Goal: Task Accomplishment & Management: Manage account settings

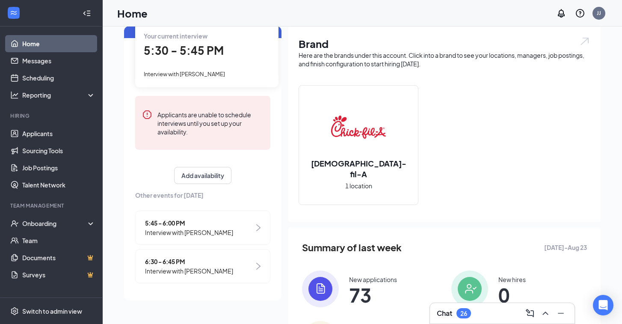
scroll to position [28, 0]
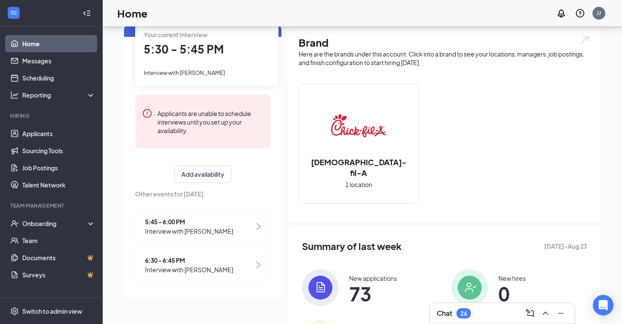
click at [172, 229] on span "Interview with [PERSON_NAME]" at bounding box center [189, 230] width 88 height 9
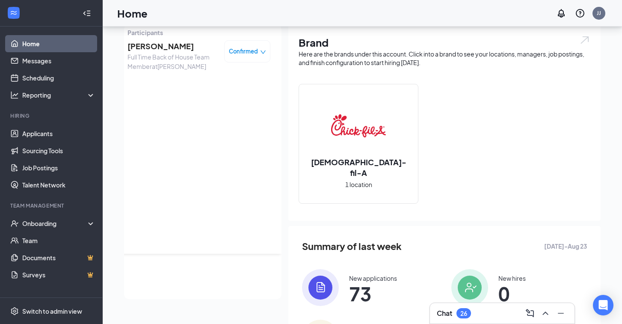
scroll to position [0, 0]
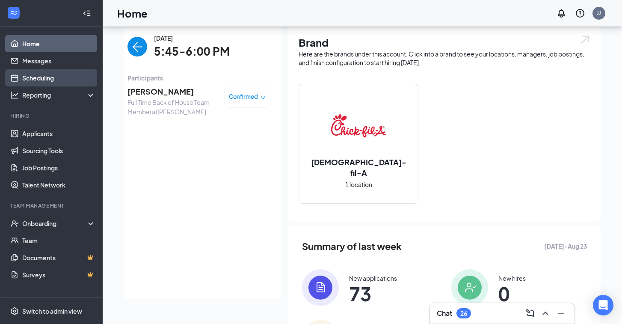
click at [61, 71] on link "Scheduling" at bounding box center [58, 77] width 73 height 17
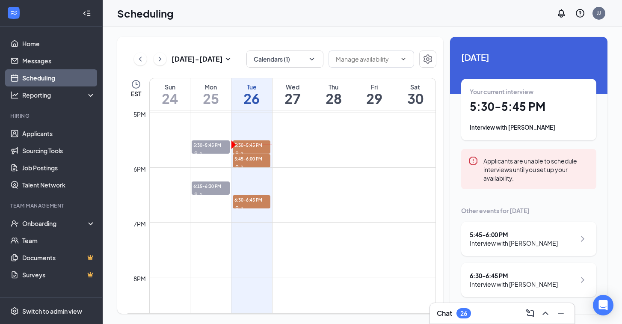
scroll to position [920, 0]
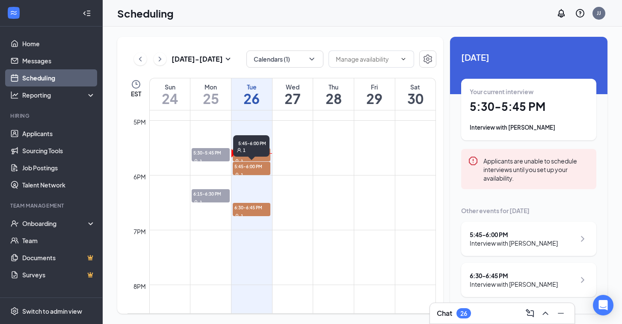
click at [247, 173] on div "1" at bounding box center [252, 174] width 38 height 9
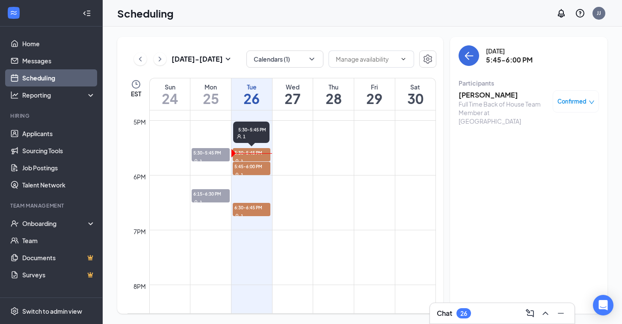
click at [247, 158] on div "1" at bounding box center [252, 160] width 38 height 9
click at [251, 168] on span "5:45-6:00 PM" at bounding box center [252, 166] width 38 height 9
click at [474, 99] on h3 "[PERSON_NAME]" at bounding box center [503, 94] width 90 height 9
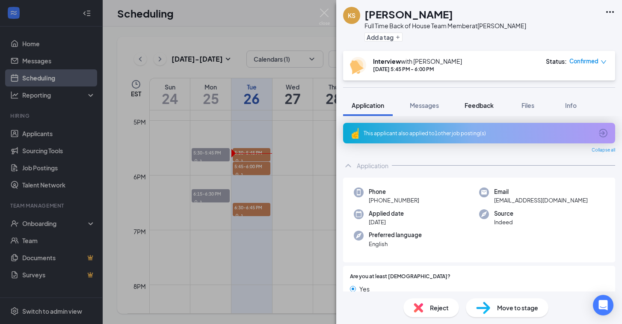
click at [486, 110] on button "Feedback" at bounding box center [479, 104] width 46 height 21
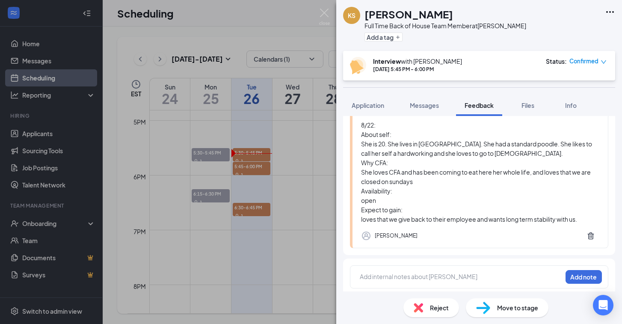
scroll to position [82, 0]
click at [401, 276] on div at bounding box center [460, 276] width 201 height 9
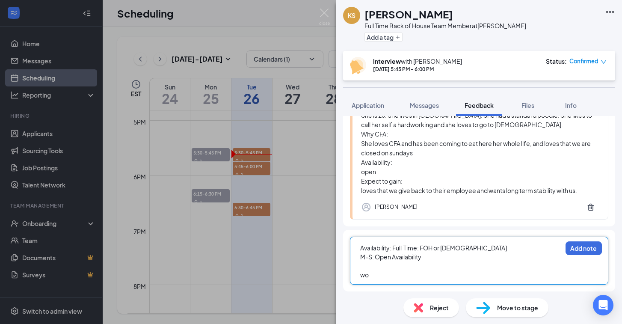
scroll to position [111, 0]
click at [365, 283] on span "- Cleaning company (mom's company) - Clean houses -" at bounding box center [437, 284] width 155 height 8
click at [581, 284] on div "Availability: Full Time: FOH or BOH M-S: Open Availability Work History: - Maid…" at bounding box center [479, 269] width 258 height 66
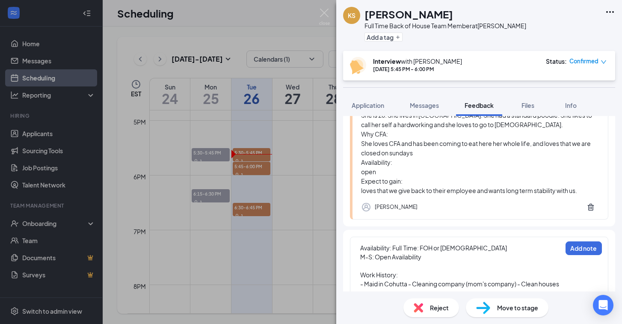
click at [566, 287] on div "Availability: Full Time: FOH or BOH M-S: Open Availability Work History: - Maid…" at bounding box center [479, 269] width 258 height 66
click at [565, 283] on div "Availability: Full Time: FOH or BOH M-S: Open Availability Work History: - Maid…" at bounding box center [479, 269] width 258 height 66
click at [560, 283] on span "- Maid in Cohutta - Cleaning company (mom's company) - Clean houses -" at bounding box center [460, 288] width 200 height 17
click at [562, 283] on div "Availability: Full Time: FOH or BOH M-S: Open Availability Work History: - Maid…" at bounding box center [479, 269] width 258 height 66
click at [560, 283] on span "- Maid in Cohutta - Cleaning company (mom's company) - Clean houses -" at bounding box center [460, 288] width 200 height 17
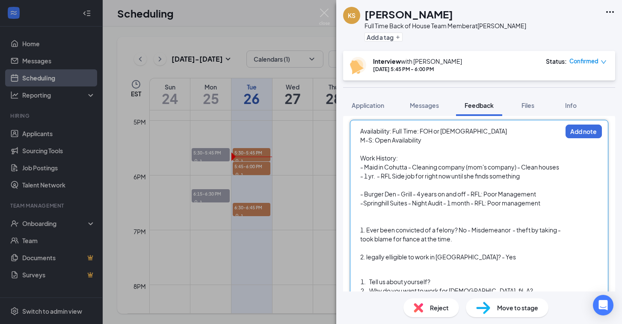
scroll to position [253, 0]
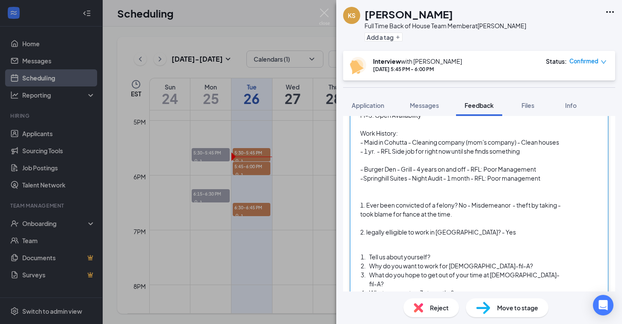
click at [439, 257] on div "Tell us about yourself?" at bounding box center [465, 256] width 192 height 9
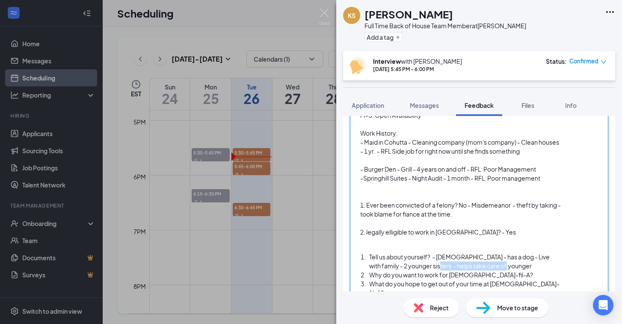
click at [418, 262] on span "Tell us about yourself? - [DEMOGRAPHIC_DATA] - has a dog - Live with family - 2…" at bounding box center [459, 261] width 181 height 17
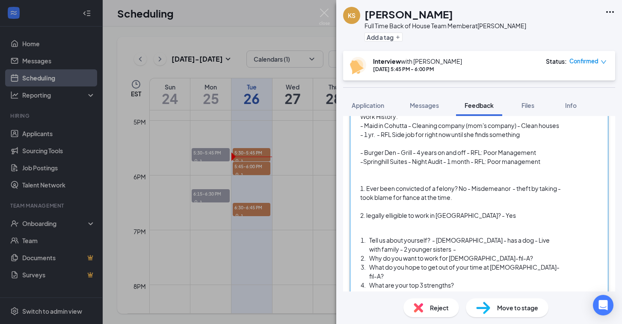
click at [495, 257] on div "Why do you want to work for [DEMOGRAPHIC_DATA]-fil-A?" at bounding box center [465, 258] width 192 height 9
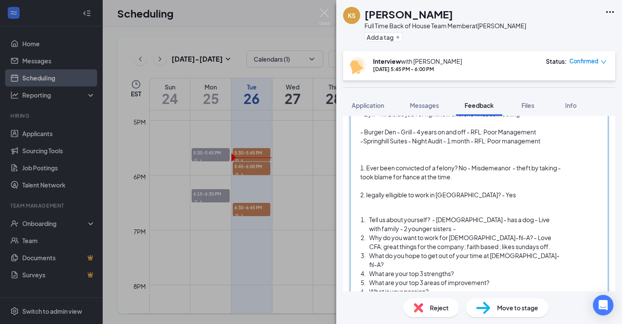
scroll to position [295, 0]
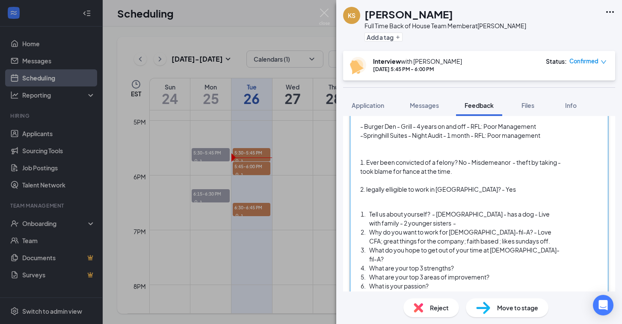
click at [549, 248] on div "What do you hope to get out of your time at [DEMOGRAPHIC_DATA]-fil-A?" at bounding box center [465, 254] width 192 height 18
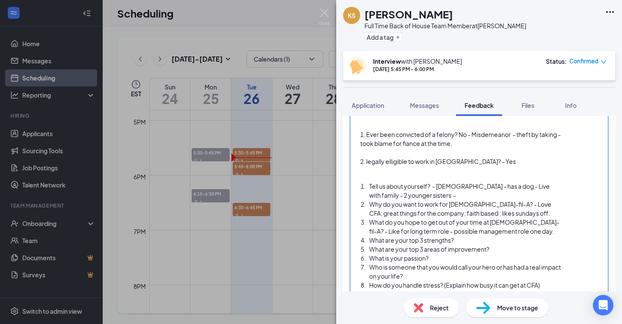
scroll to position [340, 0]
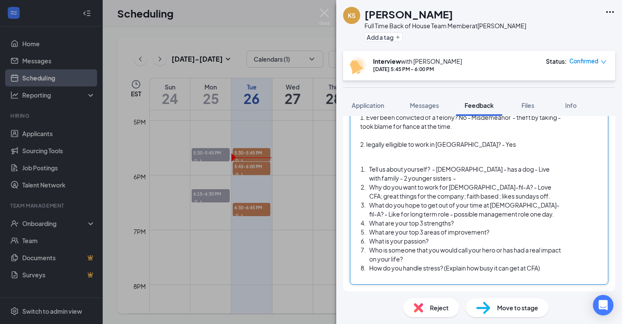
drag, startPoint x: 384, startPoint y: 237, endPoint x: 592, endPoint y: 321, distance: 224.0
click at [592, 321] on div "KS [PERSON_NAME] Full Time Back of House Team Member at [PERSON_NAME] Add a tag…" at bounding box center [479, 162] width 286 height 324
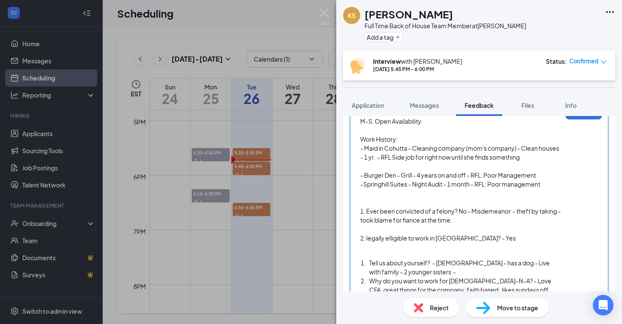
scroll to position [213, 0]
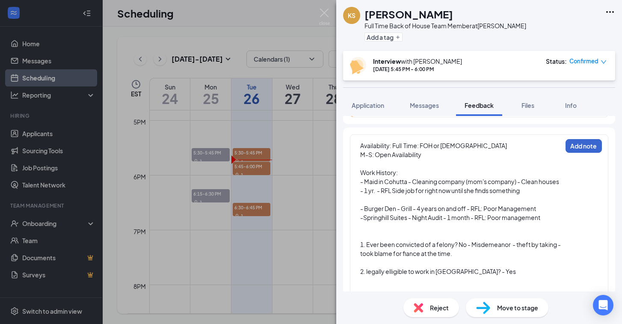
click at [577, 148] on button "Add note" at bounding box center [583, 146] width 36 height 14
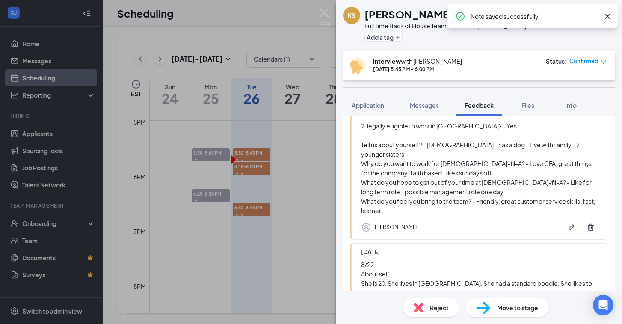
click at [264, 183] on div "KS [PERSON_NAME] Full Time Back of House Team Member at [PERSON_NAME] Add a tag…" at bounding box center [311, 162] width 622 height 324
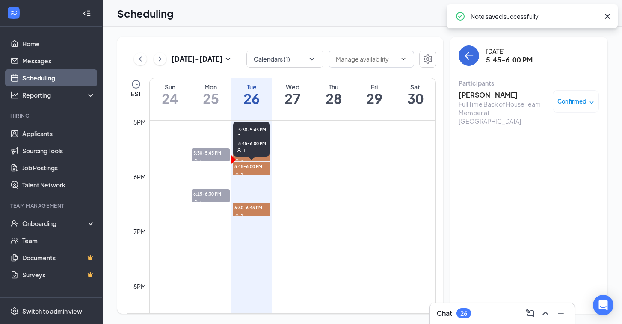
click at [259, 155] on div "5:45-6:00 PM 1" at bounding box center [251, 145] width 36 height 21
click at [265, 157] on div "1" at bounding box center [252, 160] width 38 height 9
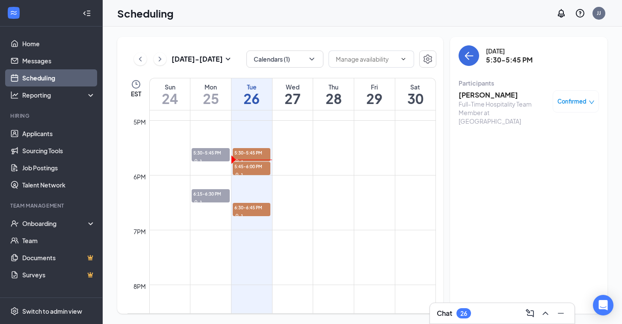
click at [483, 97] on h3 "[PERSON_NAME]" at bounding box center [503, 94] width 90 height 9
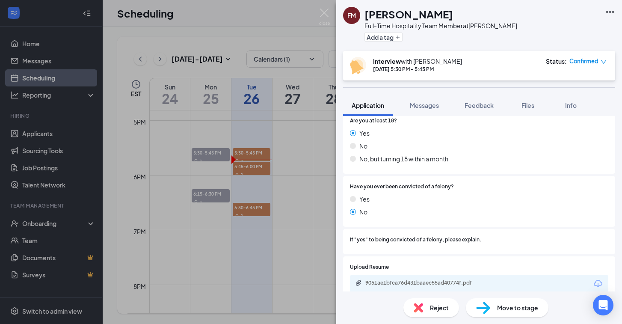
scroll to position [123, 0]
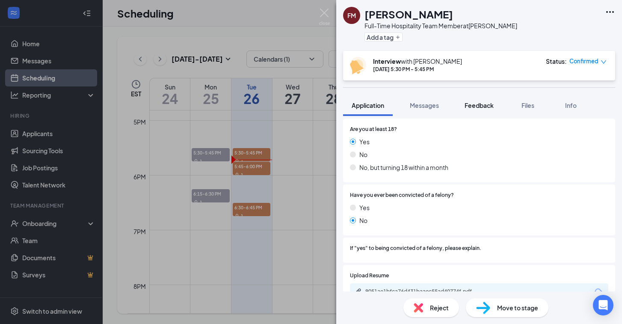
click at [472, 105] on span "Feedback" at bounding box center [478, 105] width 29 height 8
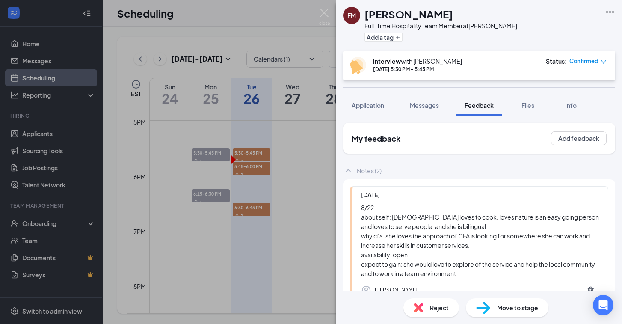
click at [257, 156] on div "FM [PERSON_NAME] Sivira Full-Time Hospitality Team Member at [PERSON_NAME] Add …" at bounding box center [311, 162] width 622 height 324
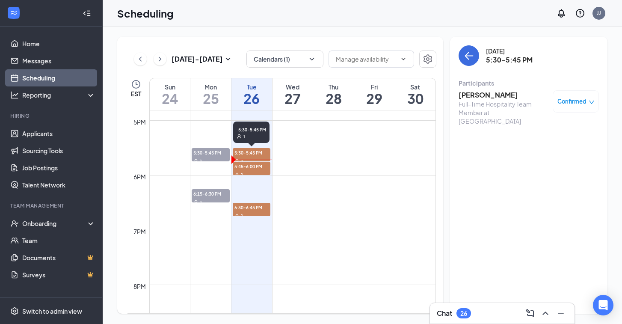
click at [255, 152] on span "5:30-5:45 PM" at bounding box center [252, 152] width 38 height 9
click at [498, 95] on h3 "[PERSON_NAME]" at bounding box center [503, 94] width 90 height 9
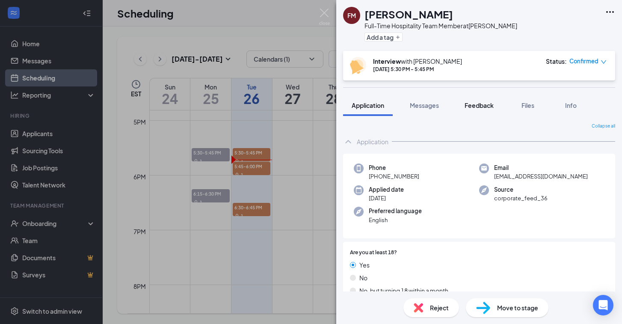
click at [478, 106] on span "Feedback" at bounding box center [478, 105] width 29 height 8
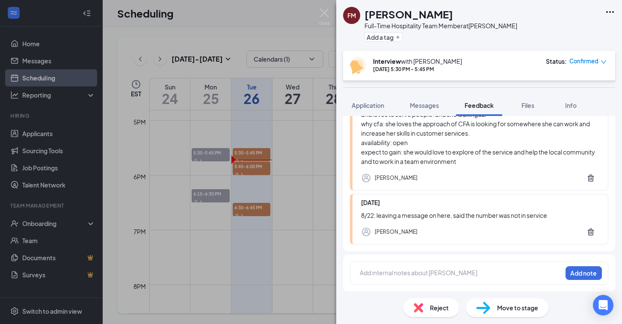
scroll to position [112, 0]
click at [397, 275] on div at bounding box center [460, 272] width 201 height 9
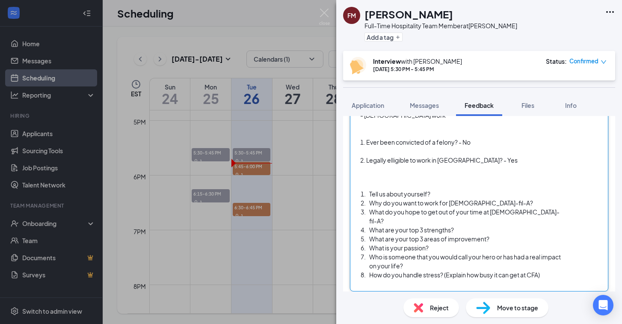
scroll to position [321, 0]
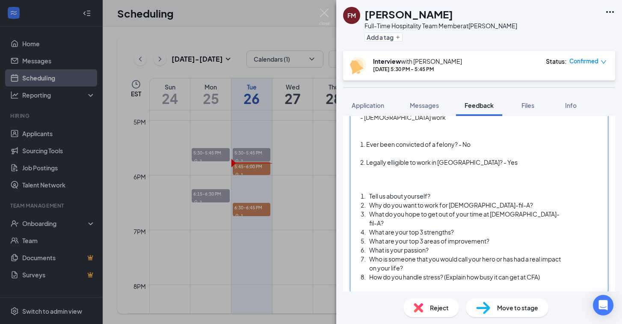
click at [436, 197] on div "Tell us about yourself?" at bounding box center [465, 196] width 192 height 9
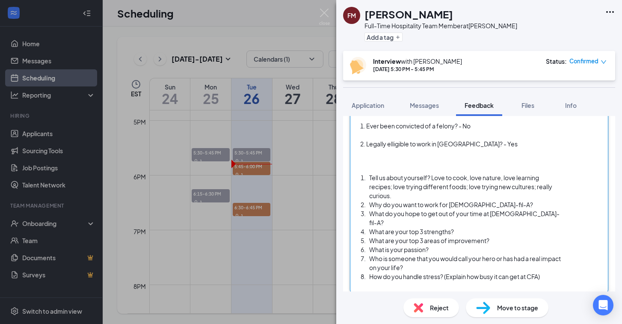
scroll to position [339, 0]
click at [491, 202] on div "Why do you want to work for [DEMOGRAPHIC_DATA]-fil-A?" at bounding box center [465, 205] width 192 height 9
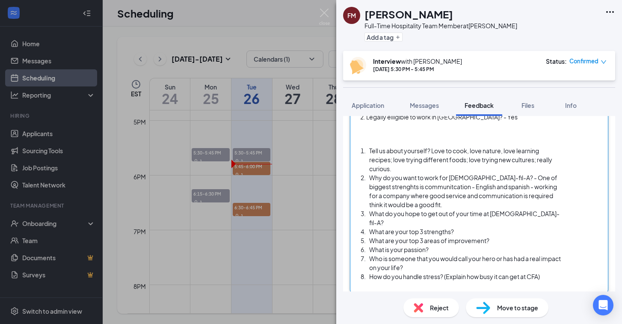
scroll to position [366, 0]
click at [531, 214] on div "What do you hope to get out of your time at [DEMOGRAPHIC_DATA]-fil-A?" at bounding box center [465, 218] width 192 height 18
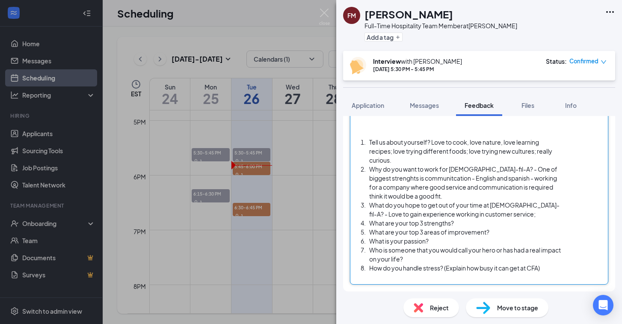
scroll to position [375, 0]
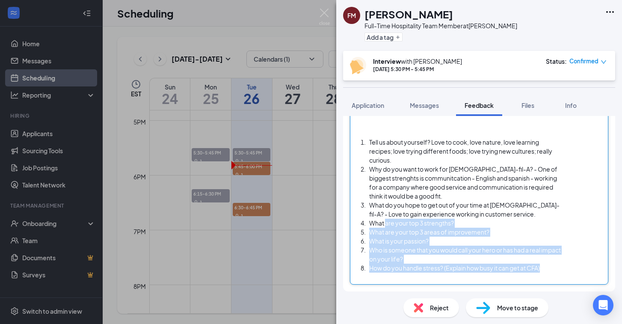
drag, startPoint x: 386, startPoint y: 223, endPoint x: 625, endPoint y: 290, distance: 248.1
click at [621, 290] on html "Home Messages Scheduling Reporting Hiring Applicants Sourcing Tools Job Posting…" at bounding box center [311, 162] width 622 height 324
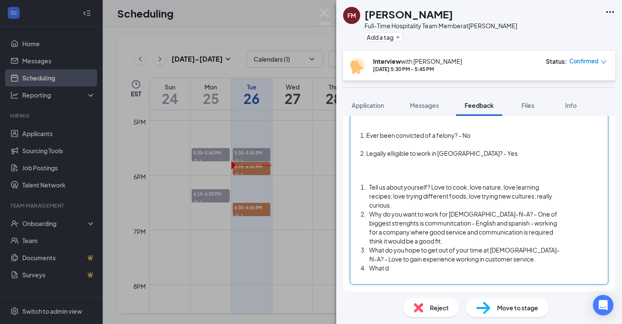
scroll to position [330, 0]
click at [422, 270] on div "What d" at bounding box center [465, 267] width 192 height 9
click at [464, 271] on div "What do you feel you bri" at bounding box center [465, 267] width 192 height 9
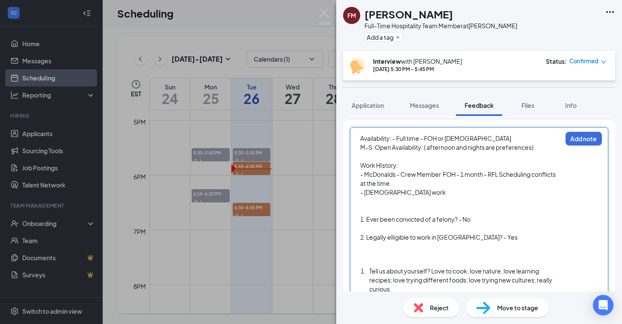
scroll to position [221, 0]
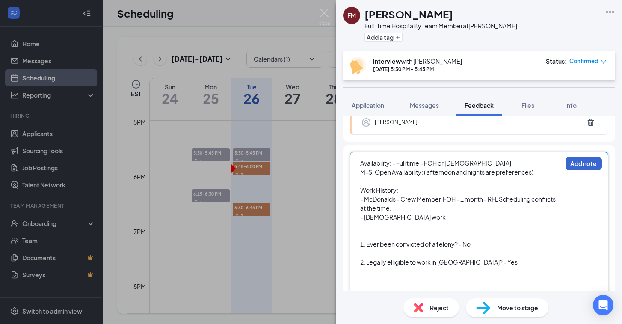
click at [580, 168] on button "Add note" at bounding box center [583, 163] width 36 height 14
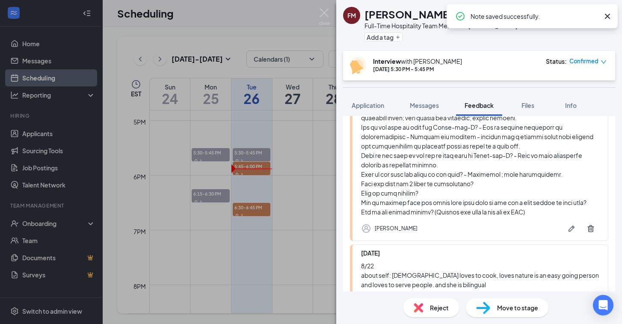
click at [254, 187] on div "FM [PERSON_NAME] Full-Time Hospitality Team Member at [PERSON_NAME] Add a tag I…" at bounding box center [311, 162] width 622 height 324
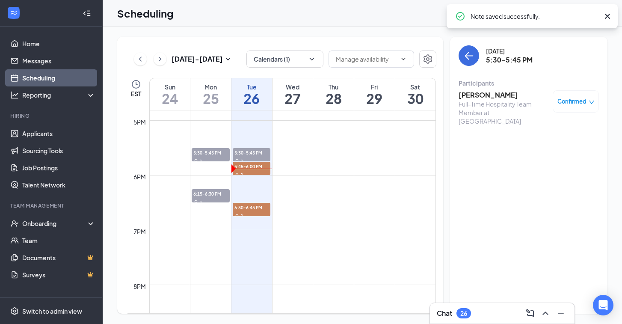
click at [250, 204] on span "6:30-6:45 PM" at bounding box center [252, 207] width 38 height 9
click at [251, 212] on div "1" at bounding box center [252, 215] width 38 height 9
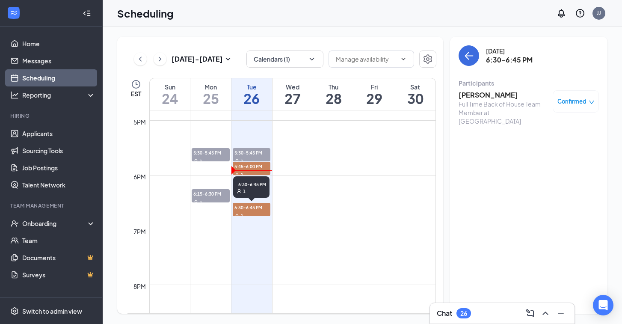
click at [245, 209] on span "6:30-6:45 PM" at bounding box center [252, 207] width 38 height 9
click at [249, 206] on span "6:30-6:45 PM" at bounding box center [252, 207] width 38 height 9
click at [480, 92] on h3 "[PERSON_NAME]" at bounding box center [503, 94] width 90 height 9
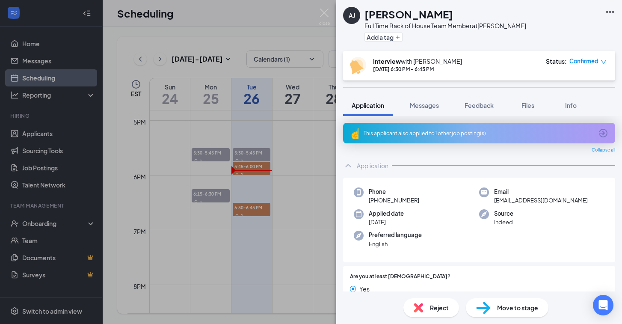
click at [286, 174] on div "[PERSON_NAME] [PERSON_NAME] Full Time Back of House Team Member at [PERSON_NAME…" at bounding box center [311, 162] width 622 height 324
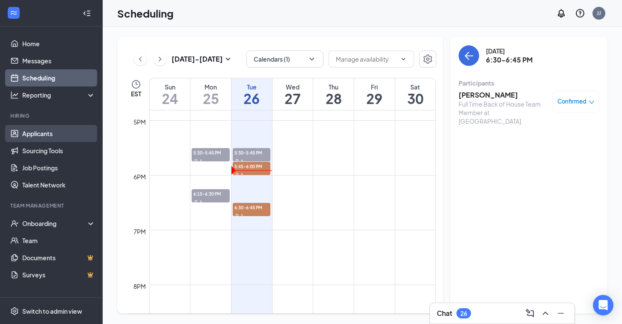
click at [41, 140] on link "Applicants" at bounding box center [58, 133] width 73 height 17
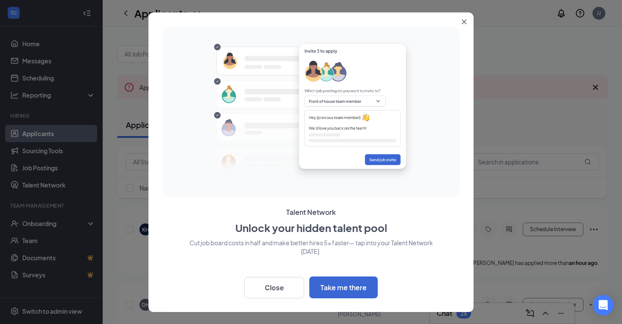
click at [497, 159] on div at bounding box center [311, 162] width 622 height 324
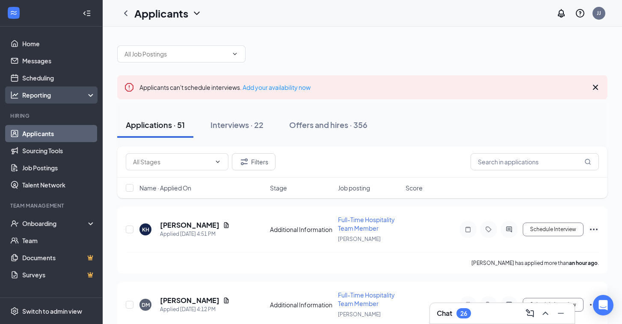
click at [34, 94] on div "Reporting" at bounding box center [59, 95] width 74 height 9
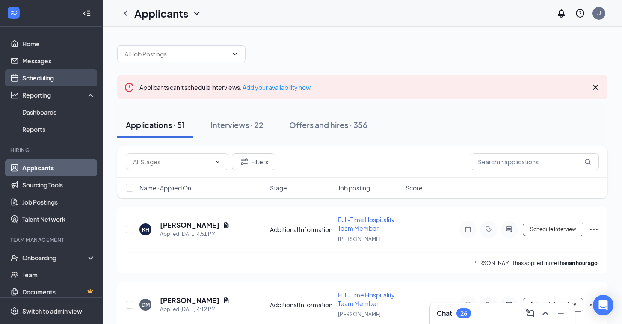
click at [38, 83] on link "Scheduling" at bounding box center [58, 77] width 73 height 17
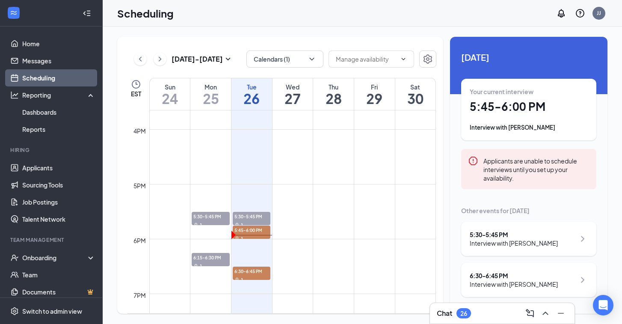
scroll to position [923, 0]
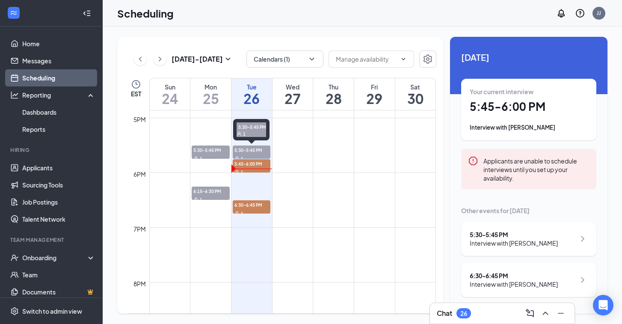
click at [259, 155] on div "1" at bounding box center [252, 158] width 38 height 9
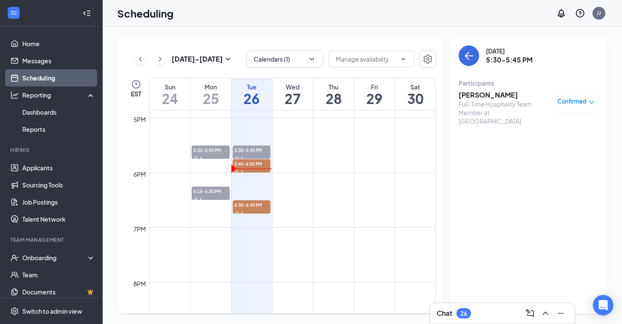
click at [501, 94] on h3 "[PERSON_NAME]" at bounding box center [503, 94] width 90 height 9
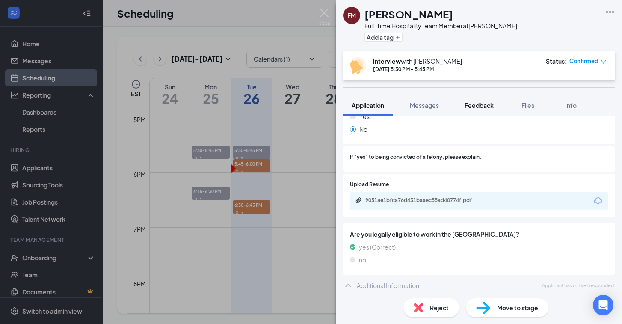
scroll to position [214, 0]
click at [481, 103] on span "Feedback" at bounding box center [478, 105] width 29 height 8
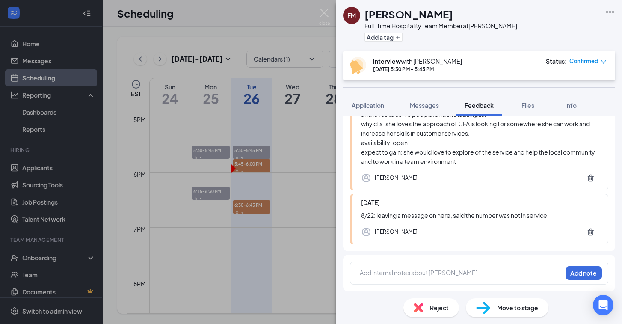
scroll to position [392, 0]
click at [381, 110] on button "Application" at bounding box center [368, 104] width 50 height 21
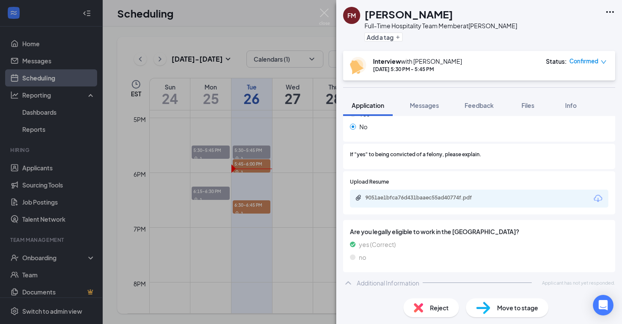
scroll to position [214, 0]
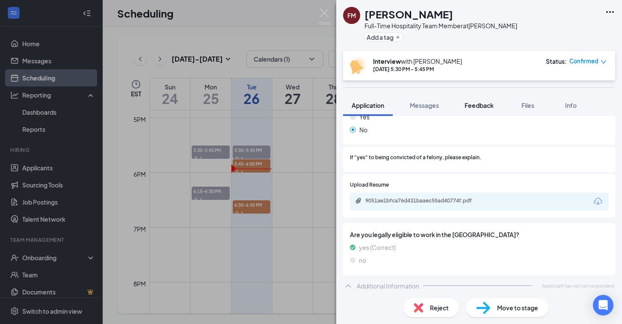
click at [472, 106] on span "Feedback" at bounding box center [478, 105] width 29 height 8
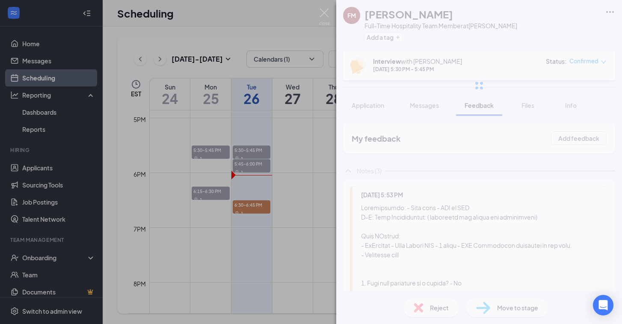
click at [263, 186] on div "FM [PERSON_NAME] Full-Time Hospitality Team Member at [PERSON_NAME] Add a tag I…" at bounding box center [311, 162] width 622 height 324
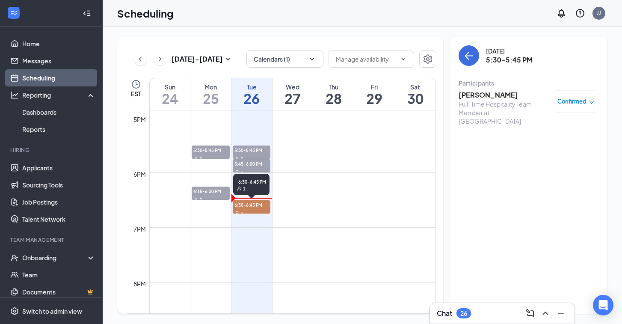
click at [249, 209] on div "1" at bounding box center [252, 213] width 38 height 9
click at [481, 96] on h3 "[PERSON_NAME]" at bounding box center [503, 94] width 90 height 9
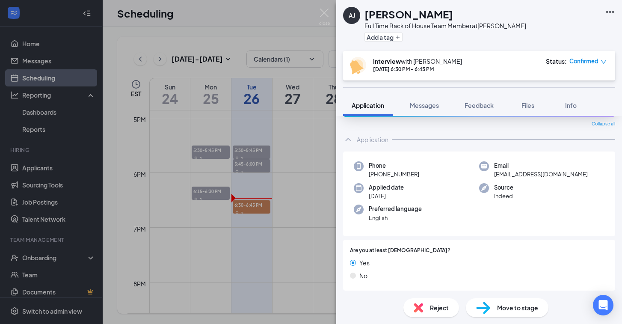
scroll to position [31, 0]
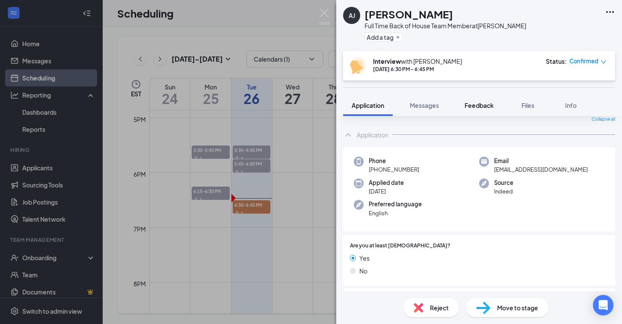
click at [477, 104] on span "Feedback" at bounding box center [478, 105] width 29 height 8
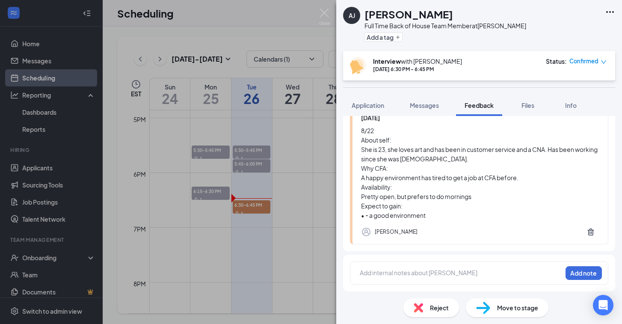
scroll to position [77, 0]
click at [390, 277] on div at bounding box center [460, 273] width 201 height 11
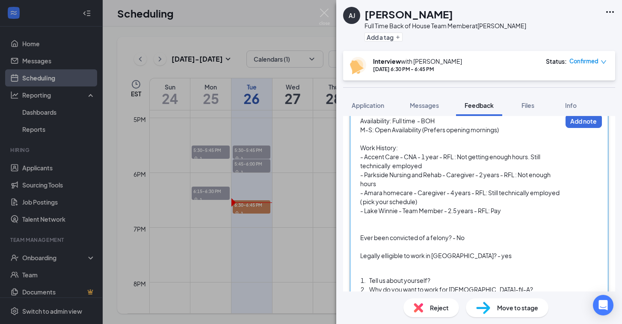
scroll to position [231, 0]
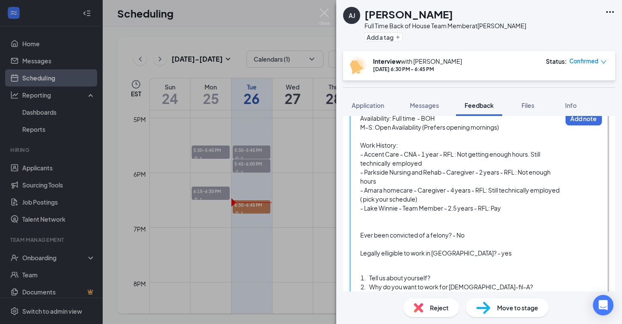
click at [432, 272] on div "Availability: Full time - BOH M-S: Open Availability (Prefers opening mornings)…" at bounding box center [460, 238] width 201 height 249
click at [436, 279] on div "Tell us about yourself?" at bounding box center [465, 277] width 192 height 9
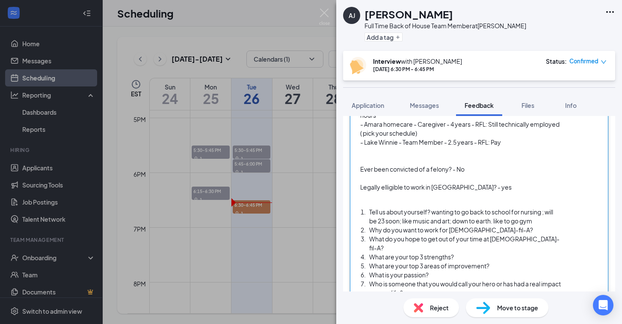
scroll to position [304, 0]
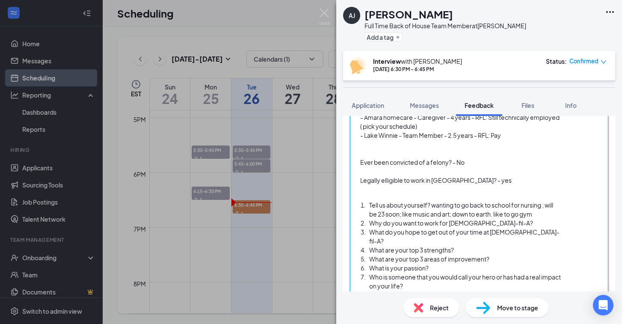
click at [489, 224] on div "Why do you want to work for [DEMOGRAPHIC_DATA]-fil-A?" at bounding box center [465, 222] width 192 height 9
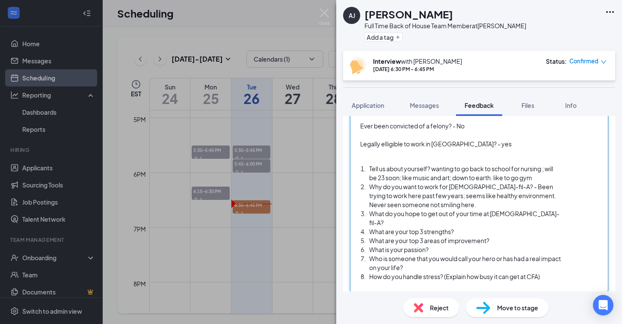
scroll to position [340, 0]
click at [544, 212] on div "What do you hope to get out of your time at [DEMOGRAPHIC_DATA]-fil-A?" at bounding box center [465, 218] width 192 height 18
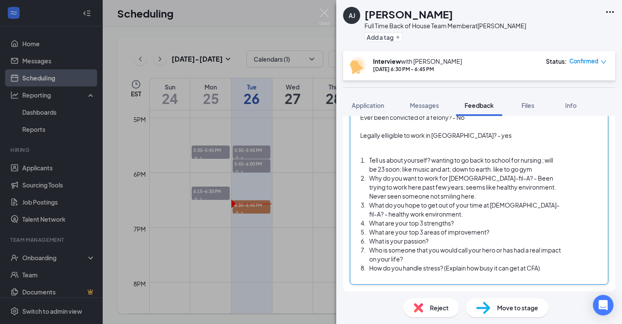
scroll to position [349, 0]
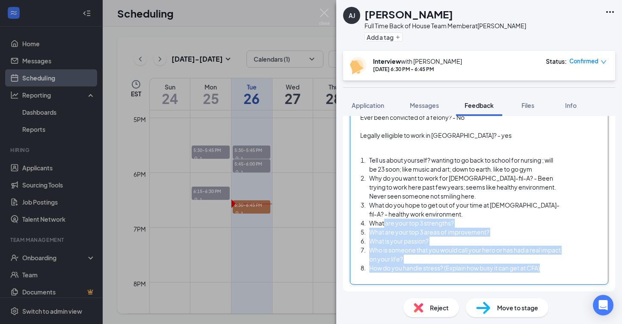
drag, startPoint x: 384, startPoint y: 224, endPoint x: 543, endPoint y: 272, distance: 165.5
click at [544, 274] on div "Availability: Full time - BOH M-S: Open Availability (Prefers opening mornings)…" at bounding box center [460, 137] width 201 height 283
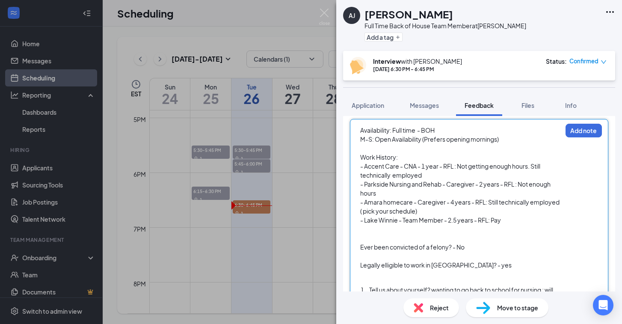
scroll to position [209, 0]
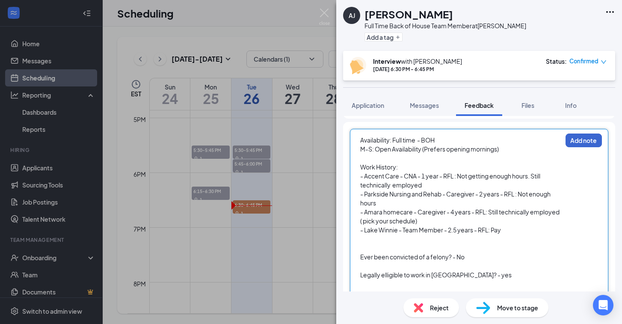
click at [593, 138] on button "Add note" at bounding box center [583, 140] width 36 height 14
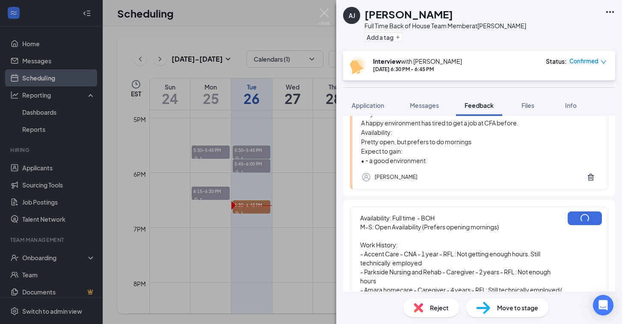
scroll to position [77, 0]
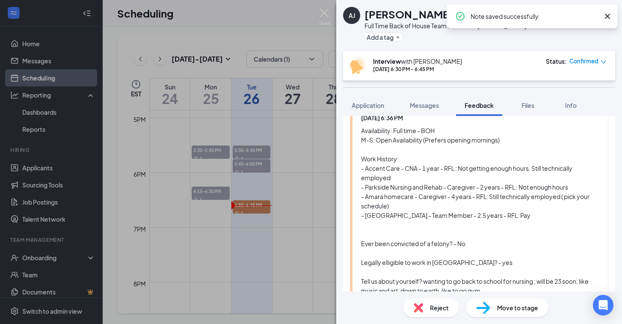
click at [256, 210] on div "[PERSON_NAME] [PERSON_NAME] Full Time Back of House Team Member at [PERSON_NAME…" at bounding box center [311, 162] width 622 height 324
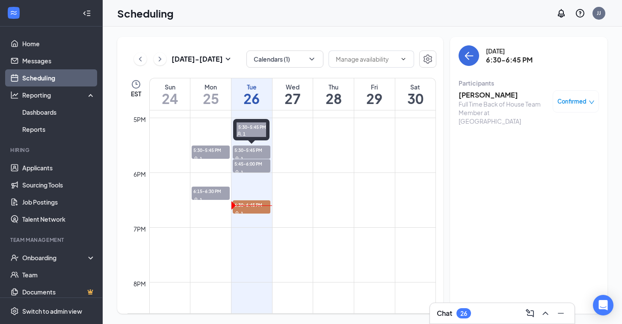
click at [241, 156] on span "1" at bounding box center [242, 159] width 3 height 6
click at [246, 169] on div "1" at bounding box center [252, 172] width 38 height 9
click at [254, 204] on span "6:30-6:45 PM" at bounding box center [252, 204] width 38 height 9
click at [237, 156] on icon "User" at bounding box center [236, 158] width 5 height 5
click at [241, 152] on span "5:30-5:45 PM" at bounding box center [252, 149] width 38 height 9
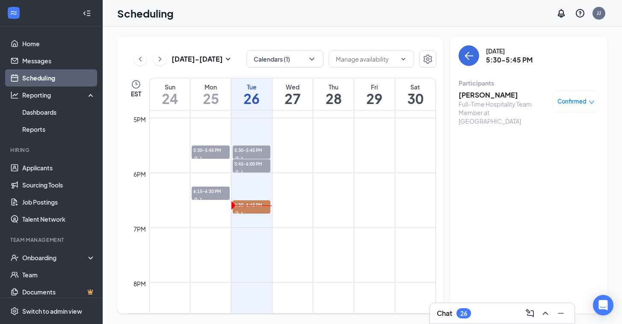
click at [504, 91] on h3 "[PERSON_NAME]" at bounding box center [503, 94] width 90 height 9
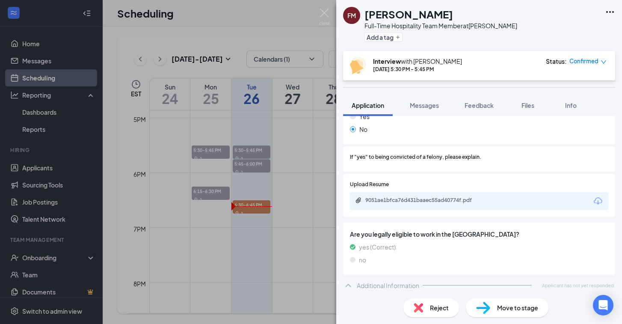
scroll to position [214, 0]
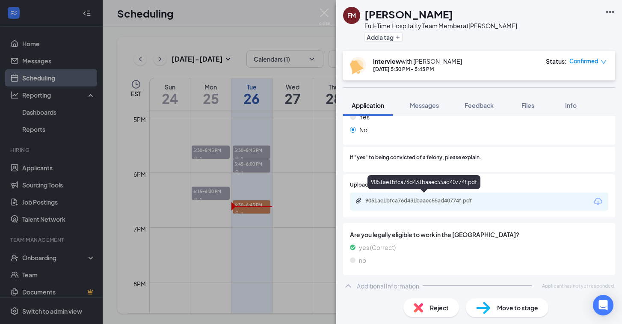
click at [414, 197] on div "9051ae1bfca76d431baaec55ad40774f.pdf" at bounding box center [425, 200] width 120 height 7
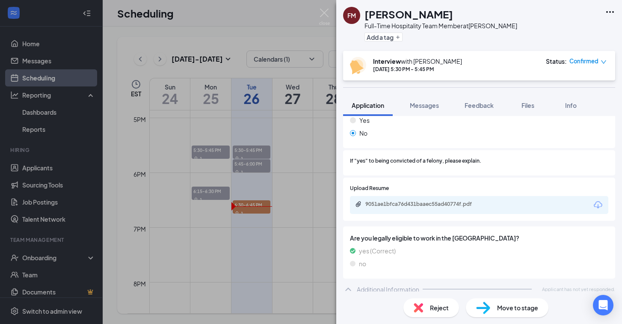
click at [419, 310] on img at bounding box center [417, 307] width 9 height 9
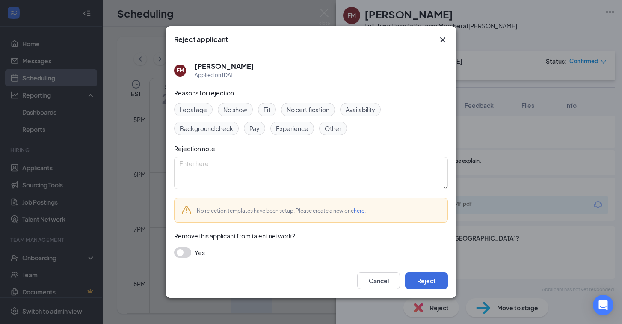
click at [269, 114] on span "Fit" at bounding box center [266, 109] width 7 height 9
click at [250, 159] on textarea at bounding box center [311, 172] width 274 height 32
type textarea "Don't feel like it would be a good fit at this time."
click at [424, 276] on button "Reject" at bounding box center [426, 280] width 43 height 17
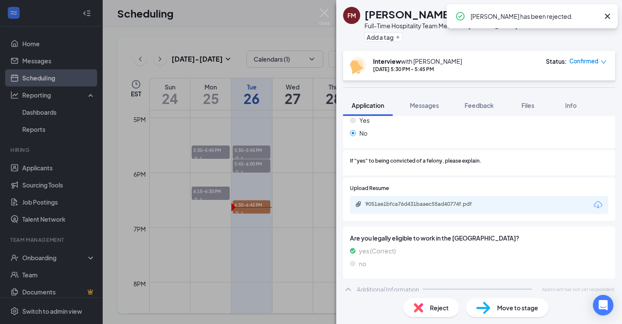
click at [252, 163] on div "FM [PERSON_NAME] Full-Time Hospitality Team Member at [PERSON_NAME] Add a tag I…" at bounding box center [311, 162] width 622 height 324
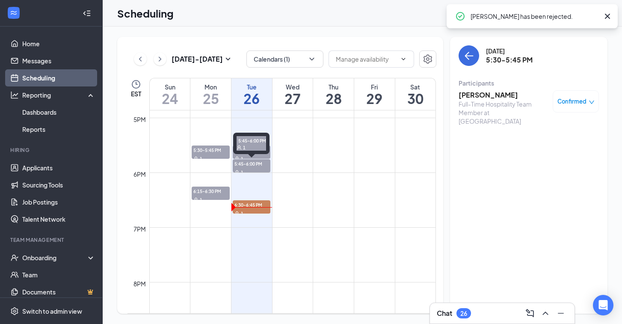
click at [252, 165] on span "5:45-6:00 PM" at bounding box center [252, 163] width 38 height 9
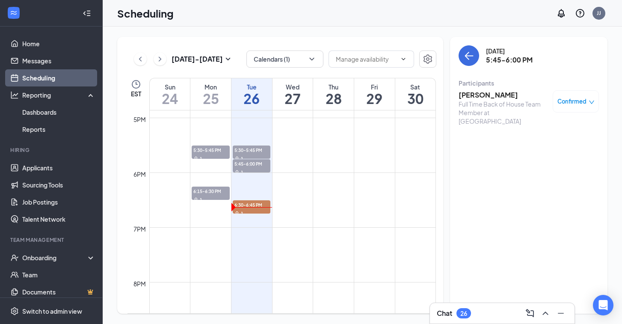
click at [478, 96] on h3 "[PERSON_NAME]" at bounding box center [503, 94] width 90 height 9
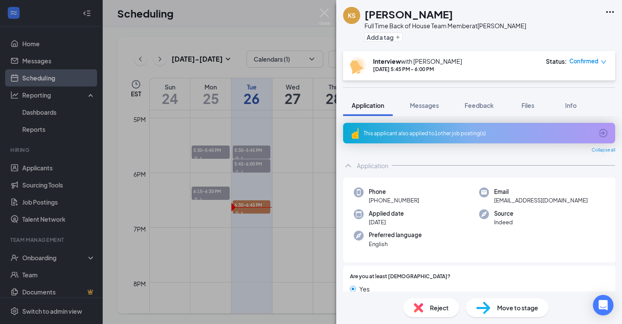
click at [436, 309] on span "Reject" at bounding box center [439, 307] width 19 height 9
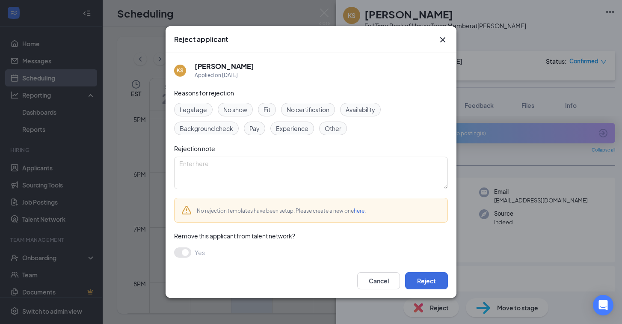
click at [267, 107] on span "Fit" at bounding box center [266, 109] width 7 height 9
click at [255, 172] on textarea at bounding box center [311, 172] width 274 height 32
type textarea "Don't feel like it would be a good fit at this time."
click at [433, 286] on button "Reject" at bounding box center [426, 280] width 43 height 17
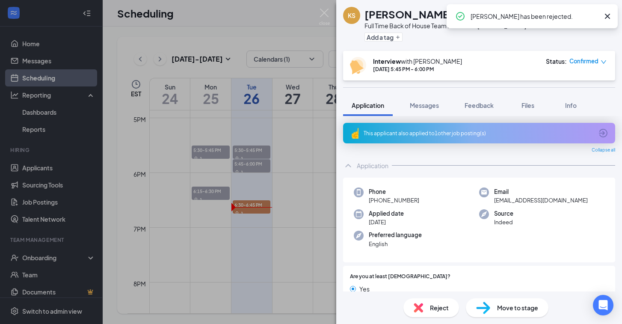
click at [255, 210] on div "KS [PERSON_NAME] Full Time Back of House Team Member at [PERSON_NAME] Add a tag…" at bounding box center [311, 162] width 622 height 324
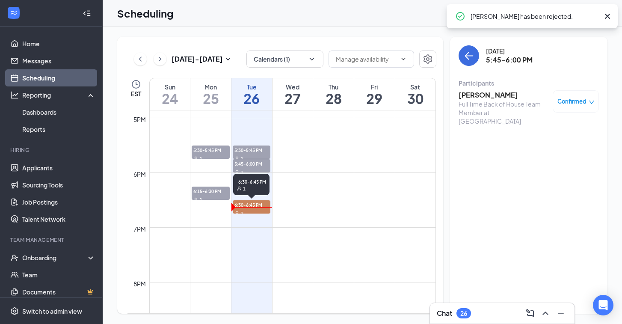
click at [255, 212] on div "1" at bounding box center [252, 213] width 38 height 9
click at [255, 209] on div "1" at bounding box center [252, 213] width 38 height 9
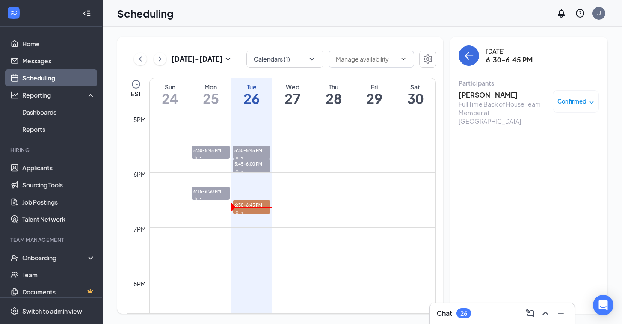
click at [482, 92] on h3 "[PERSON_NAME]" at bounding box center [503, 94] width 90 height 9
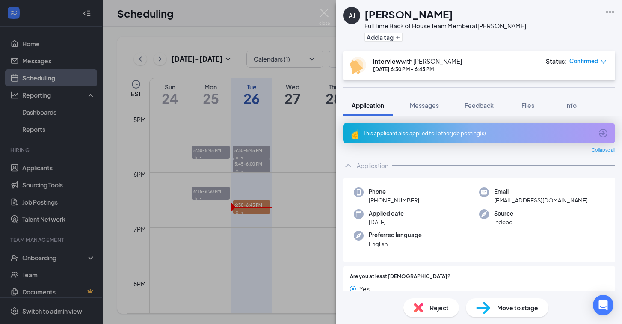
click at [424, 308] on div "Reject" at bounding box center [431, 307] width 56 height 19
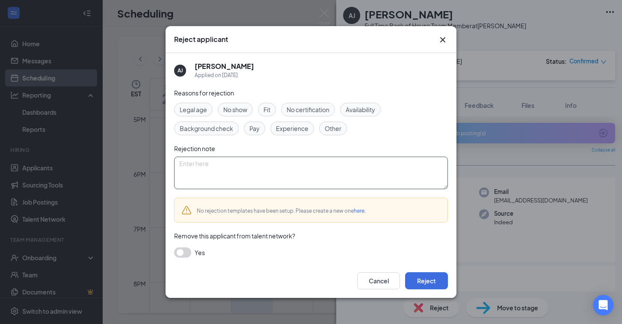
click at [305, 167] on textarea at bounding box center [311, 172] width 274 height 32
type textarea "Don't feel like it would be a good fit at this time."
click at [418, 283] on button "Reject" at bounding box center [426, 280] width 43 height 17
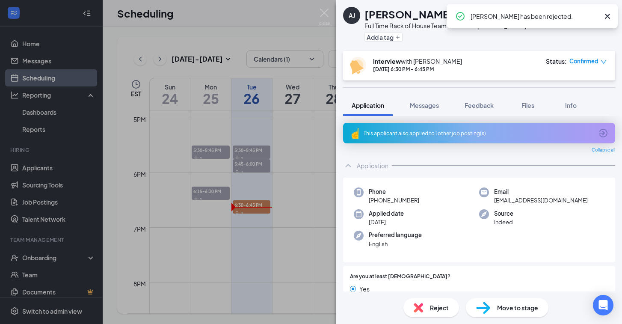
click at [300, 181] on div "[PERSON_NAME] [PERSON_NAME] Full Time Back of House Team Member at [PERSON_NAME…" at bounding box center [311, 162] width 622 height 324
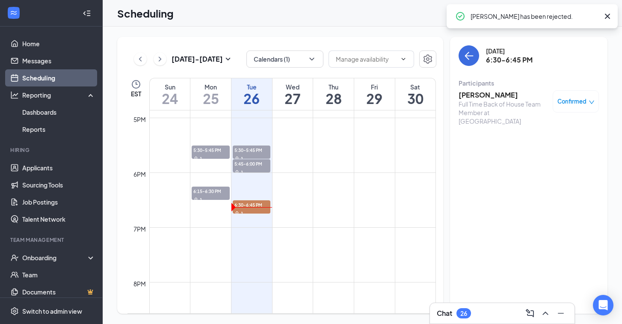
click at [608, 17] on icon "Cross" at bounding box center [607, 16] width 5 height 5
